Goal: Information Seeking & Learning: Learn about a topic

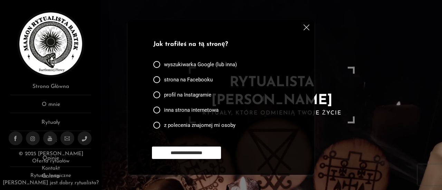
click at [305, 29] on img at bounding box center [307, 28] width 6 height 6
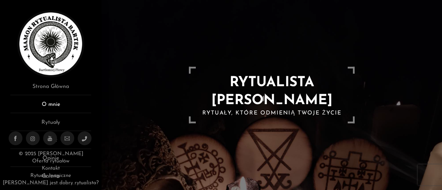
click at [51, 105] on link "O mnie" at bounding box center [50, 106] width 81 height 13
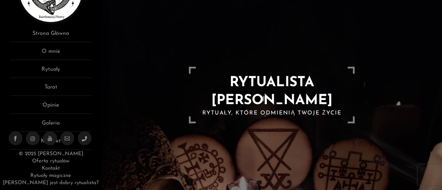
scroll to position [104, 0]
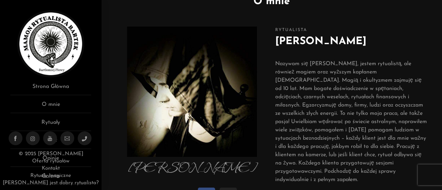
scroll to position [35, 0]
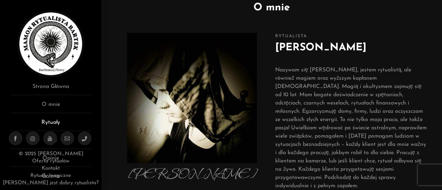
click at [56, 124] on link "Rytuały" at bounding box center [50, 124] width 81 height 13
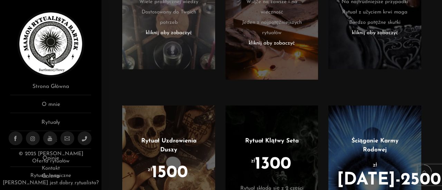
scroll to position [449, 0]
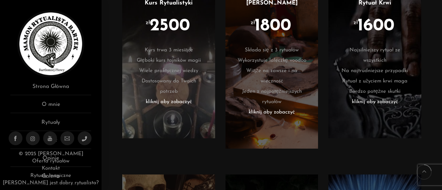
click at [379, 87] on li "Bardzo potężne skutki" at bounding box center [375, 92] width 72 height 10
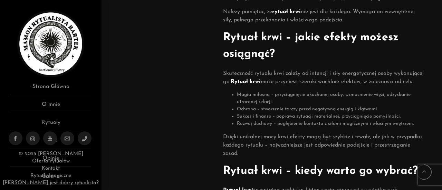
scroll to position [345, 0]
